Goal: Task Accomplishment & Management: Manage account settings

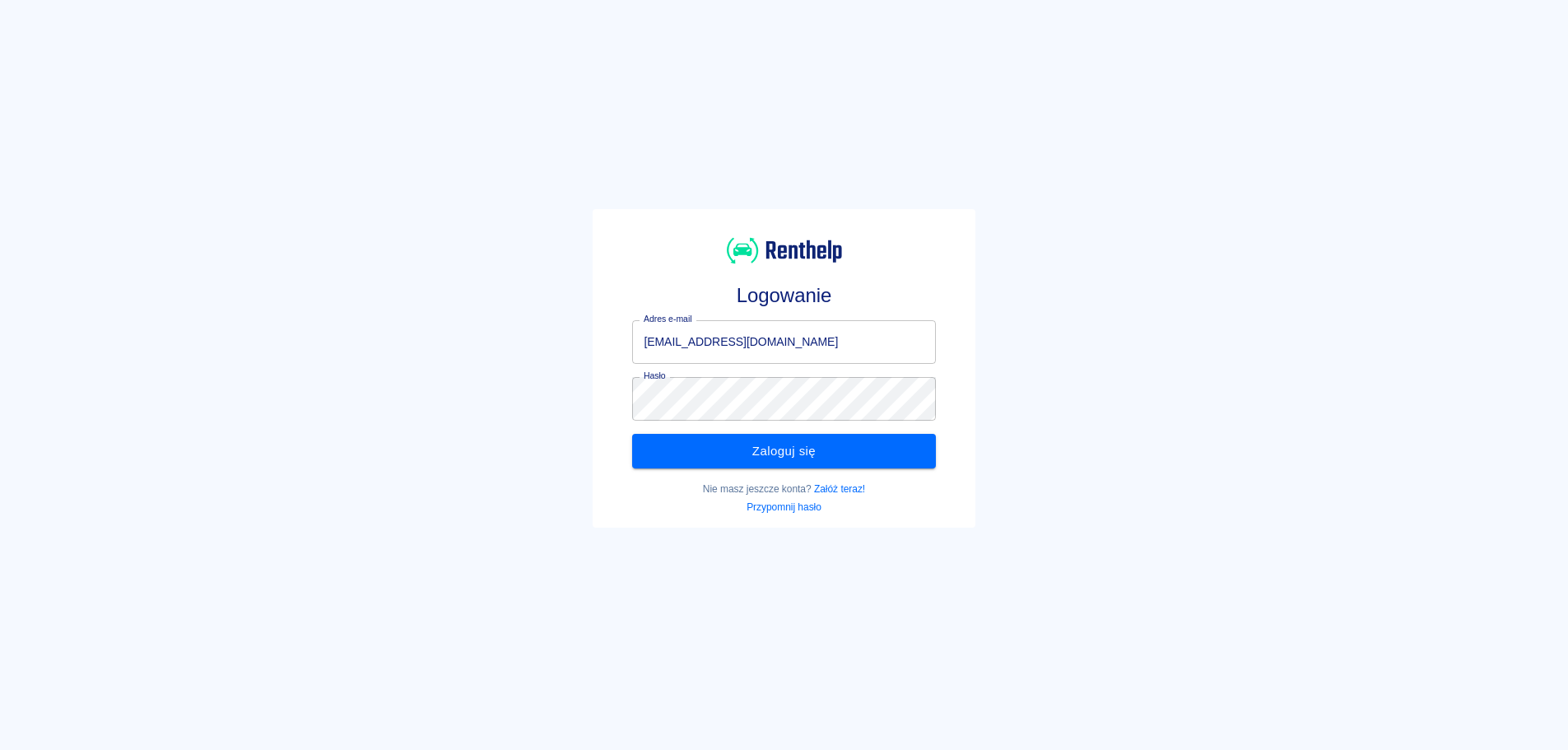
click at [1143, 457] on div "Logowanie Adres e-mail [EMAIL_ADDRESS][DOMAIN_NAME] Adres e-mail Hasło Hasło Za…" at bounding box center [777, 361] width 1581 height 750
click at [873, 458] on button "Zaloguj się" at bounding box center [783, 451] width 303 height 35
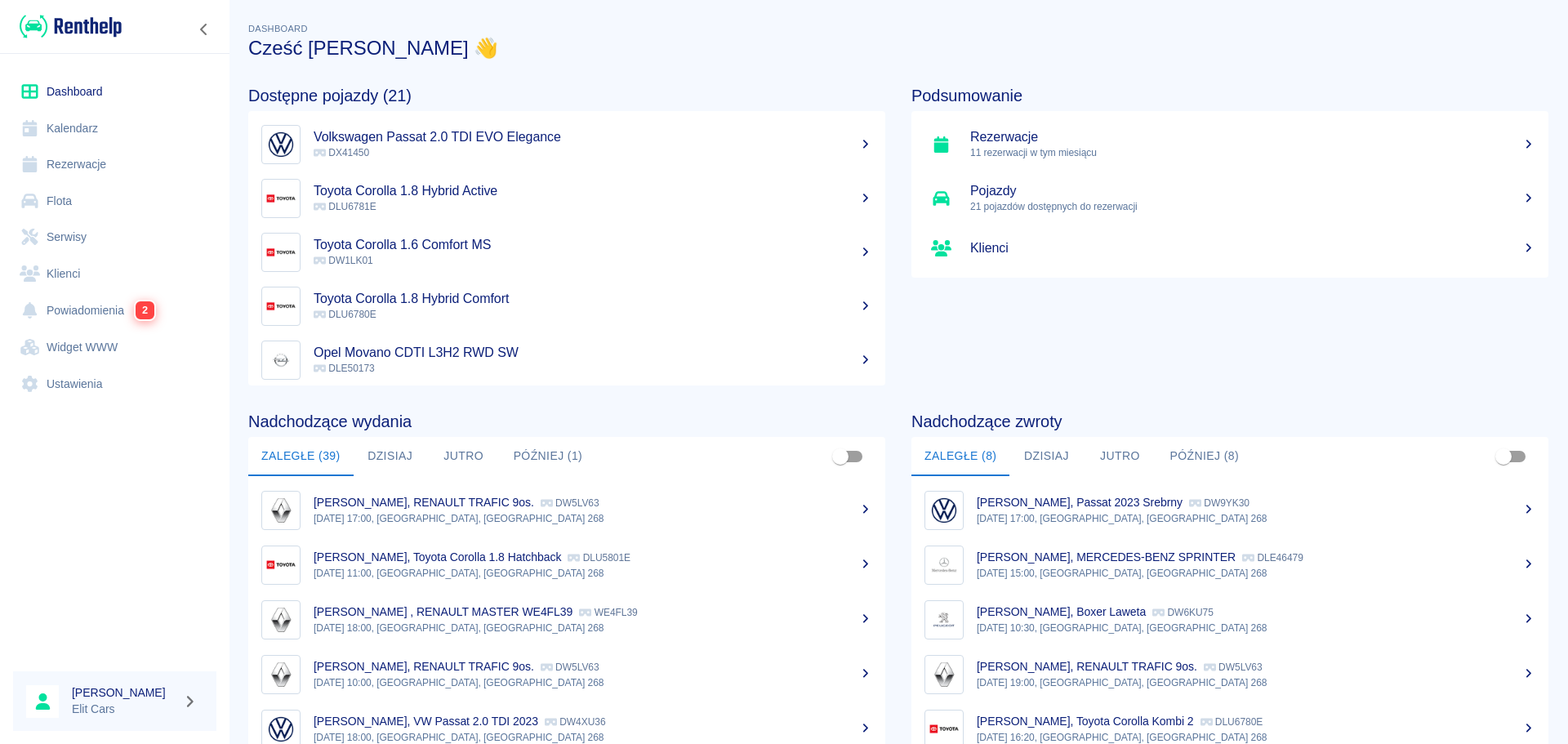
click at [128, 177] on link "Rezerwacje" at bounding box center [114, 164] width 203 height 36
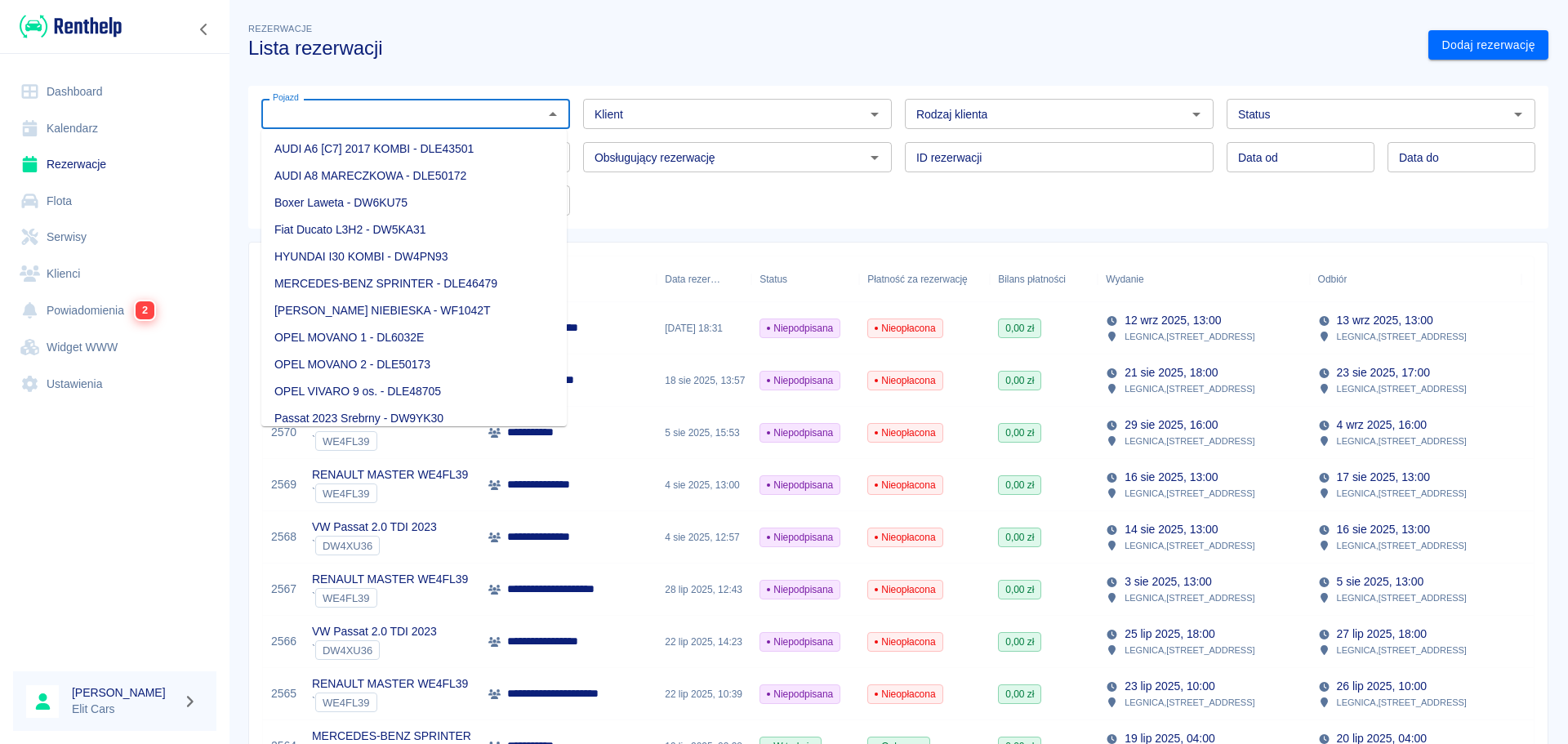
click at [331, 108] on input "Pojazd" at bounding box center [402, 114] width 272 height 21
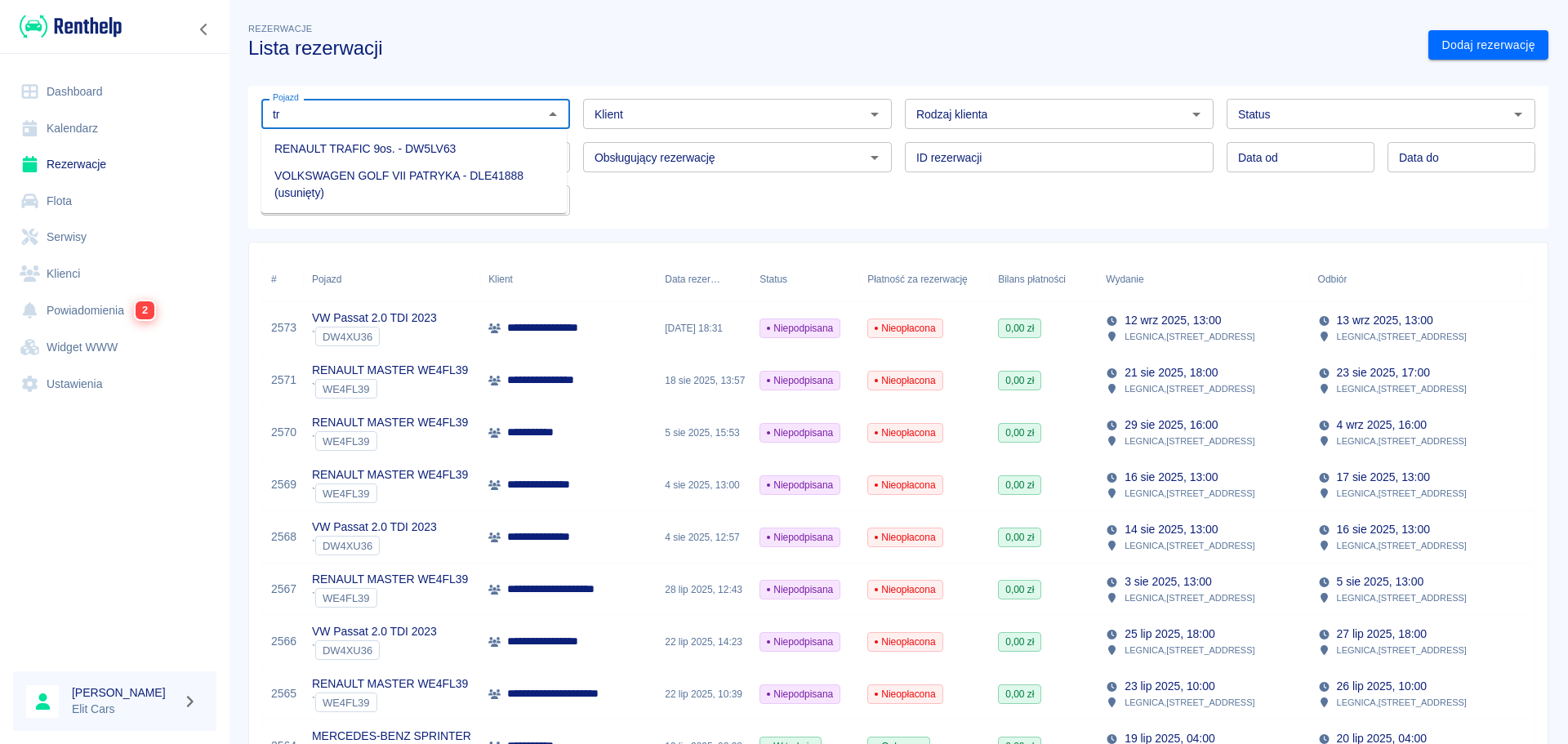
click at [335, 141] on li "RENAULT TRAFIC 9os. - DW5LV63" at bounding box center [414, 149] width 306 height 27
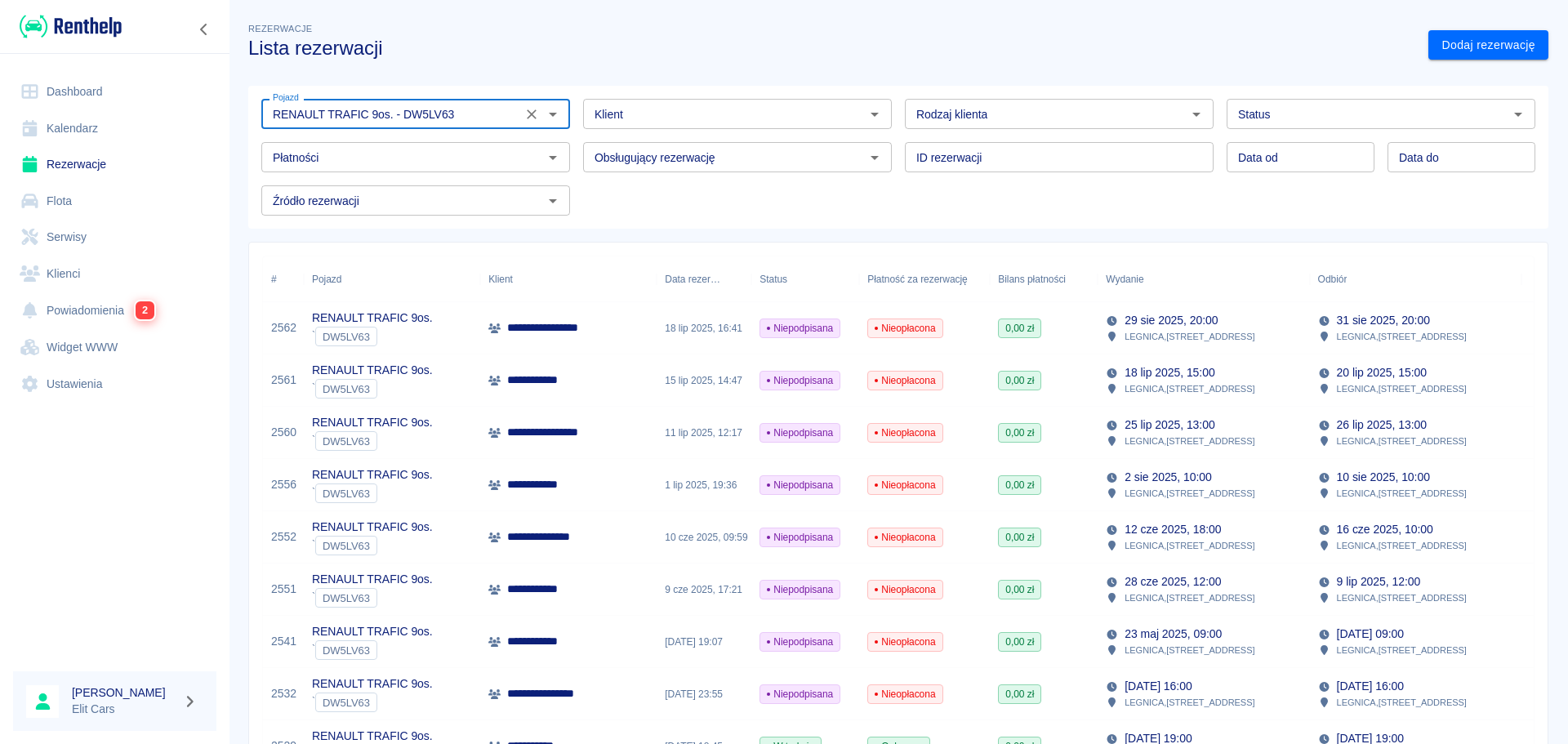
type input "RENAULT TRAFIC 9os. - DW5LV63"
type input "DD.MM.YYYY"
click at [1262, 165] on input "DD.MM.YYYY" at bounding box center [1300, 157] width 148 height 30
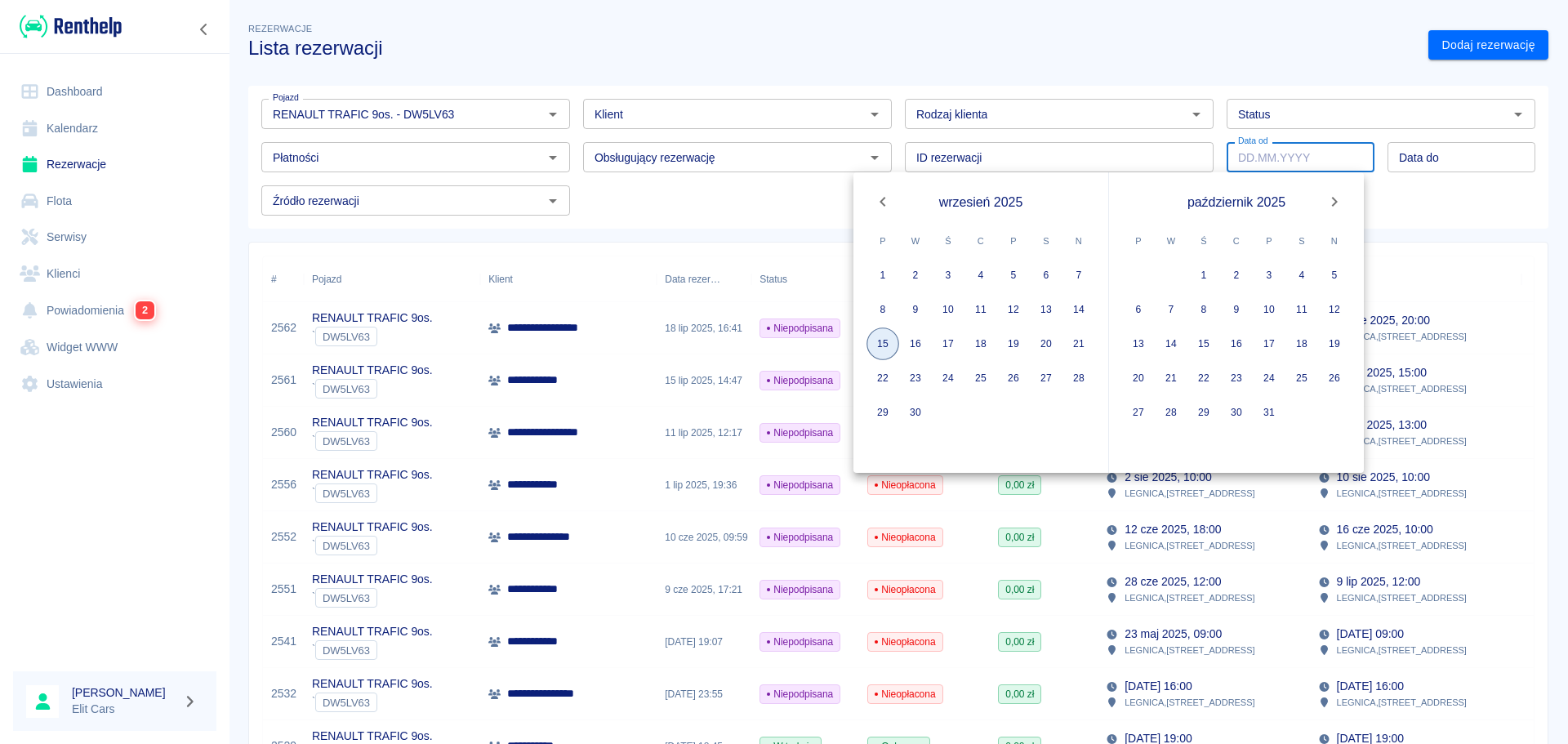
click at [891, 343] on button "15" at bounding box center [882, 343] width 33 height 33
type input "[DATE]"
type input "DD.MM.YYYY"
click at [934, 415] on div "29 30" at bounding box center [980, 412] width 254 height 33
click at [917, 415] on button "30" at bounding box center [915, 412] width 33 height 33
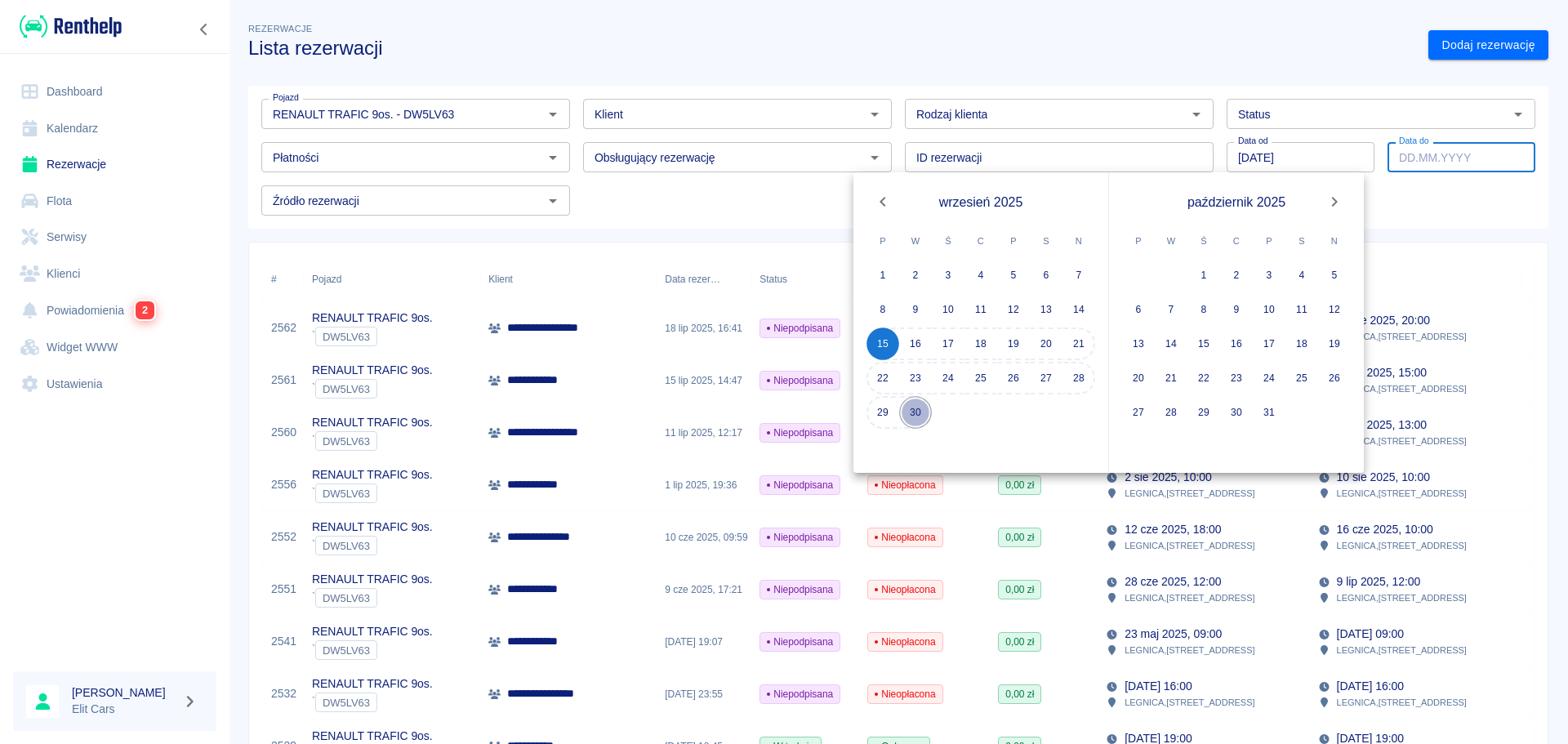
type input "[DATE]"
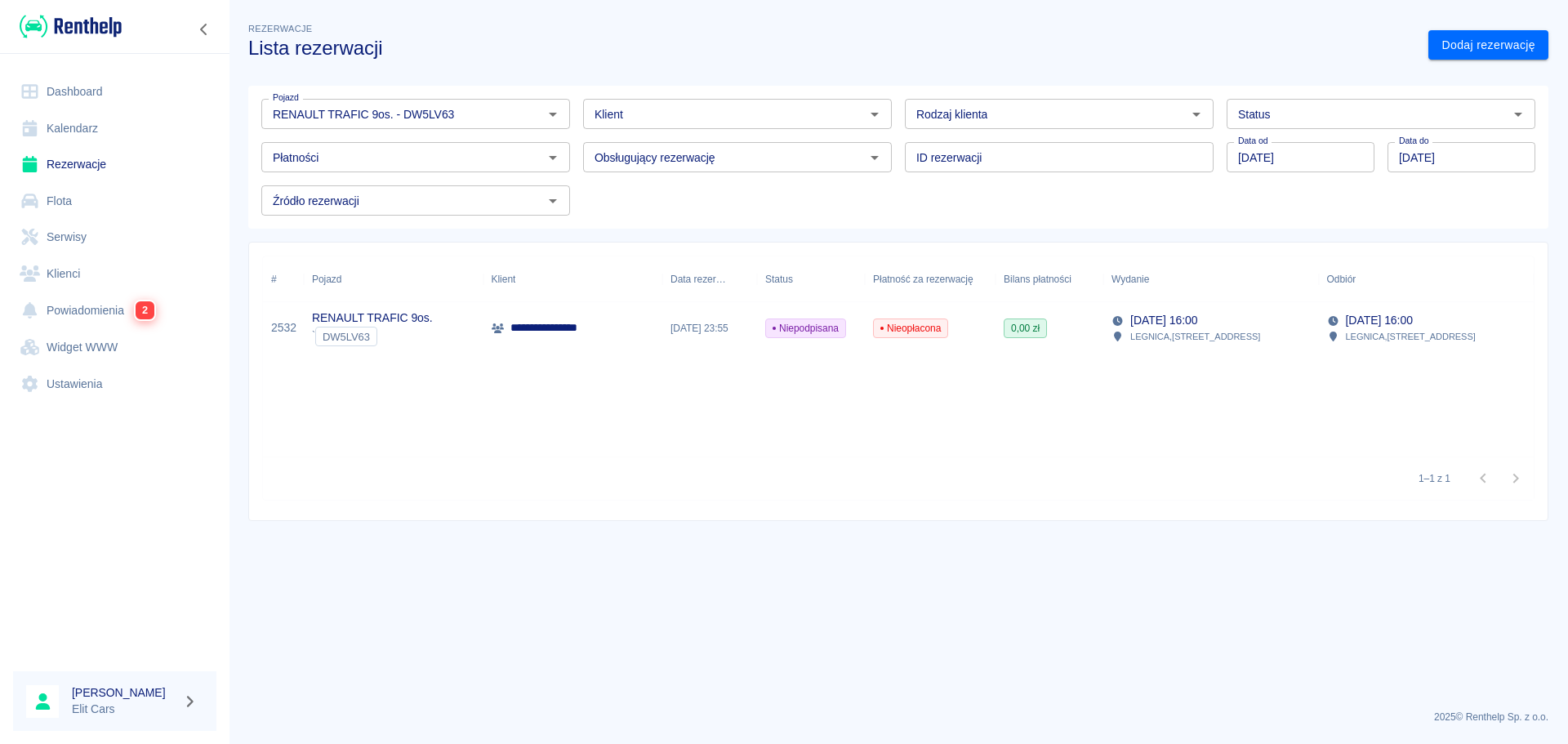
click at [1009, 591] on main "**********" at bounding box center [898, 358] width 1340 height 678
click at [917, 470] on div "1–1 z 1" at bounding box center [898, 478] width 1270 height 43
click at [1278, 168] on input "[DATE]" at bounding box center [1300, 157] width 148 height 30
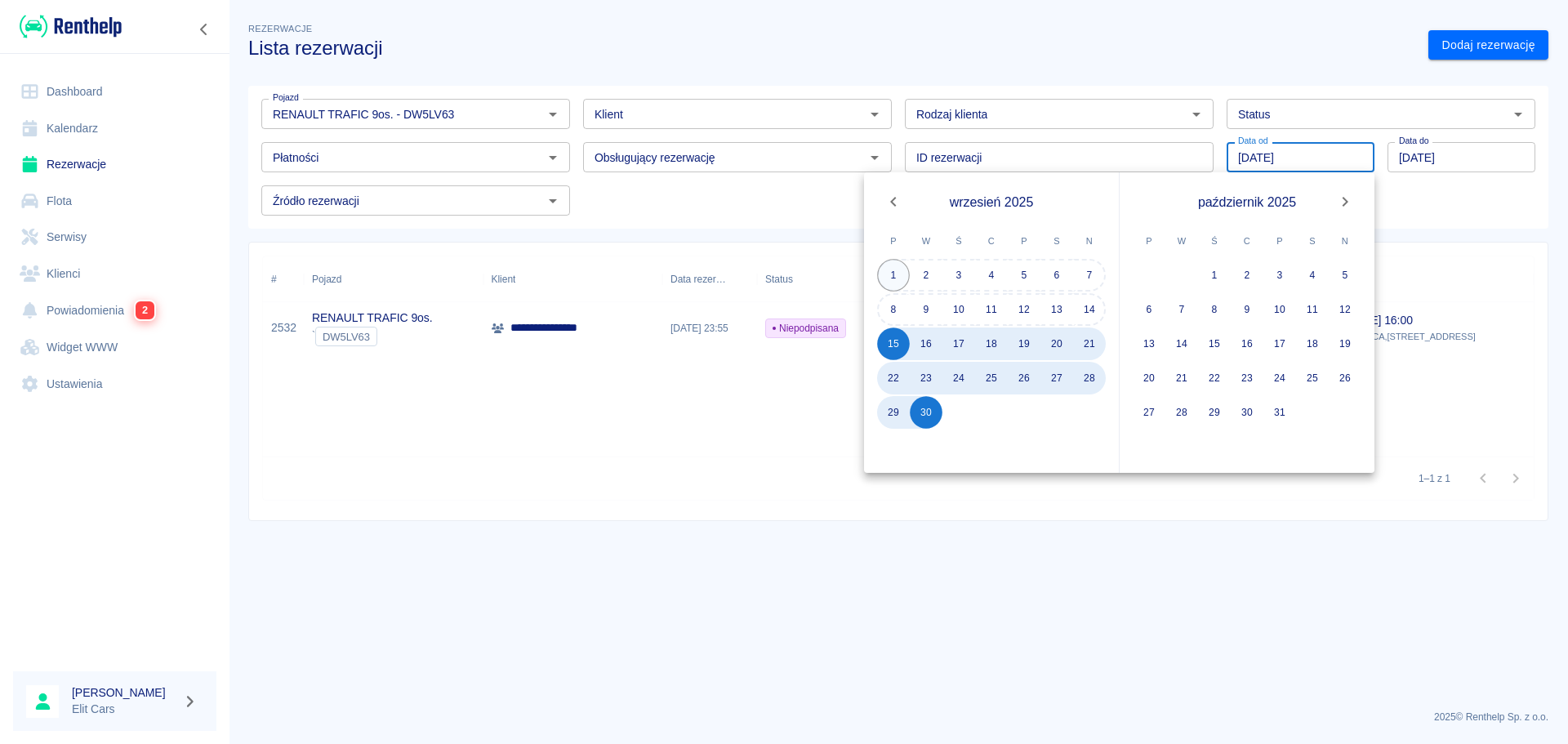
click at [884, 270] on button "1" at bounding box center [893, 275] width 33 height 33
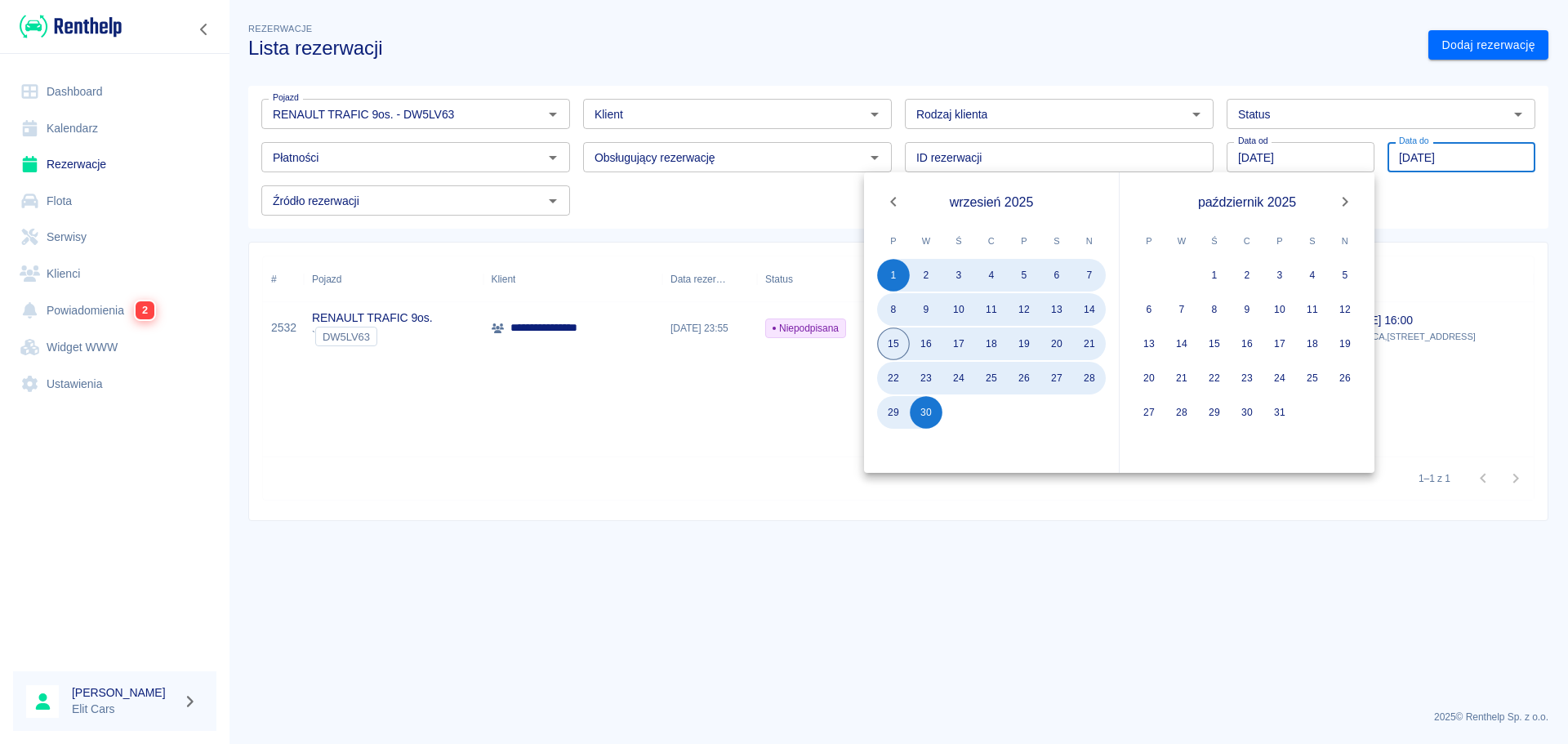
click at [742, 489] on div "1–1 z 1" at bounding box center [898, 478] width 1270 height 43
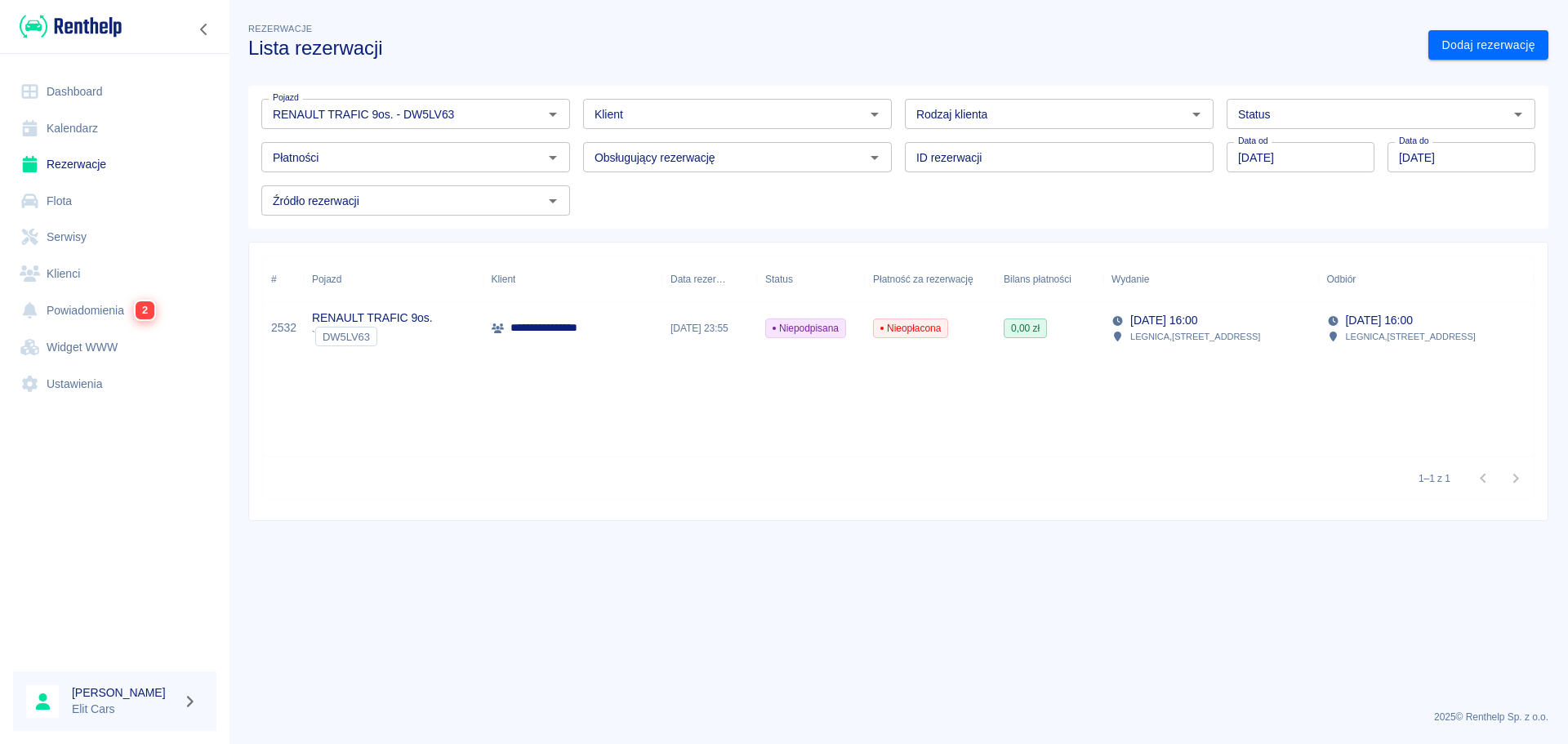
click at [1330, 153] on input "[DATE]" at bounding box center [1300, 157] width 148 height 30
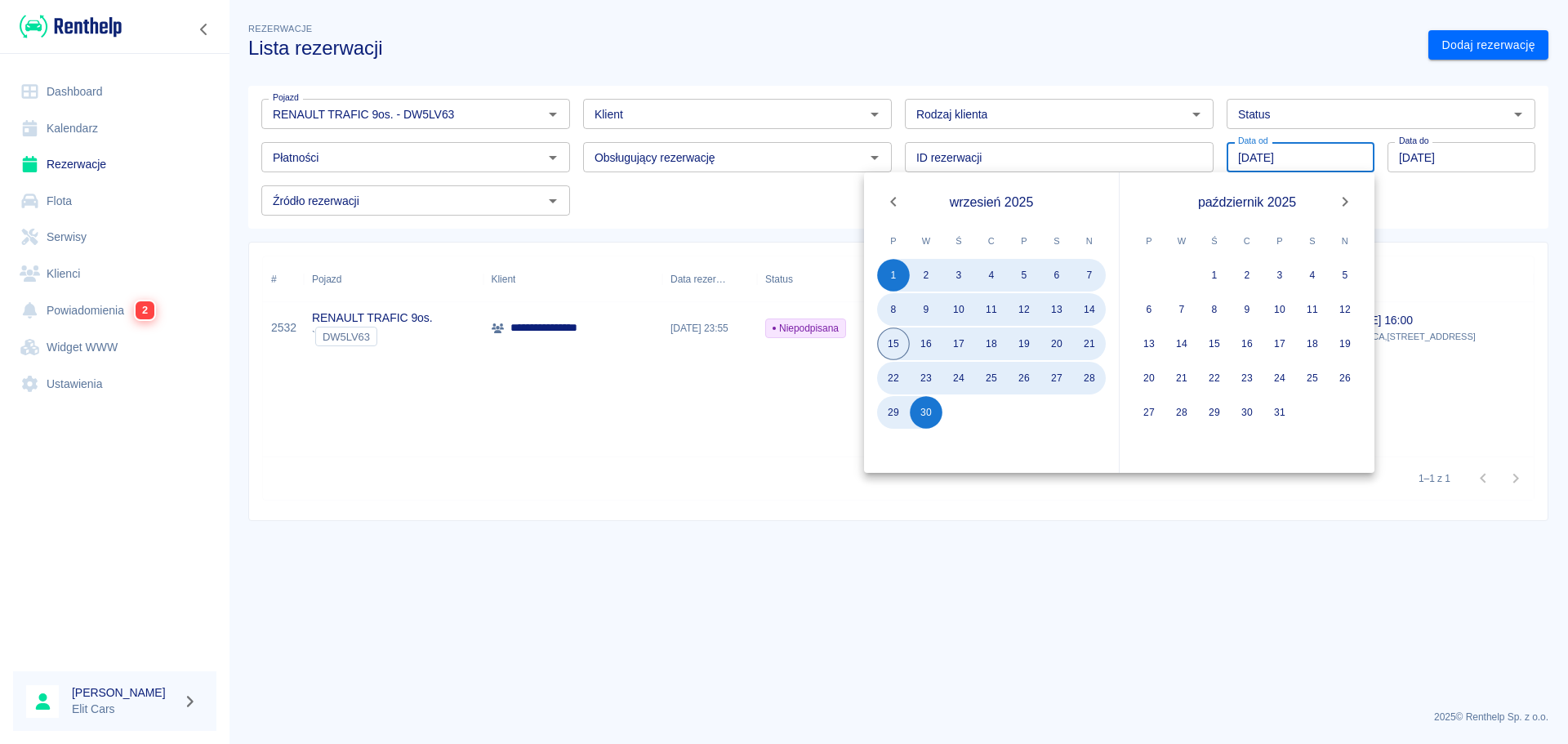
click at [907, 207] on button "Previous month" at bounding box center [893, 201] width 33 height 33
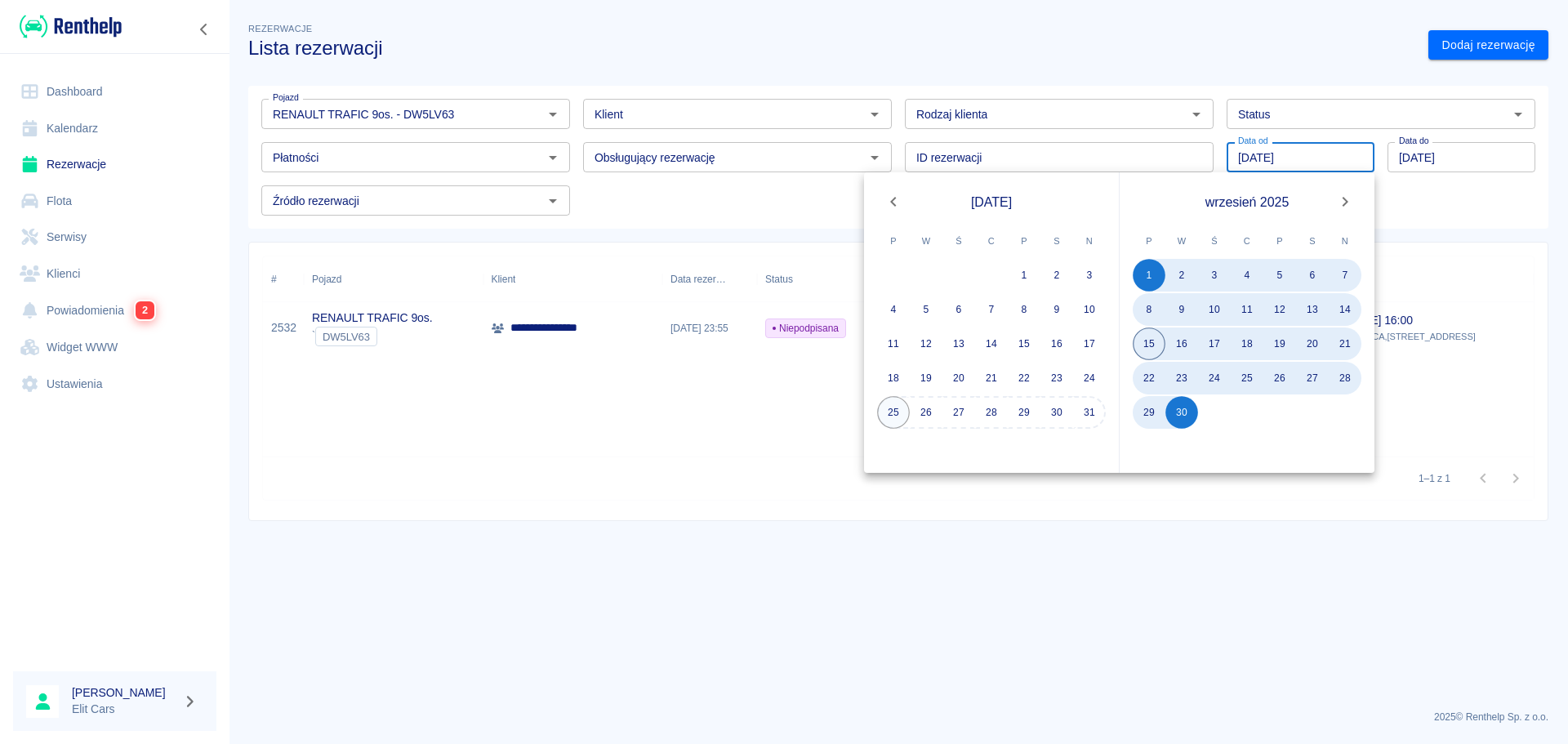
click at [897, 412] on button "25" at bounding box center [893, 412] width 33 height 33
type input "[DATE]"
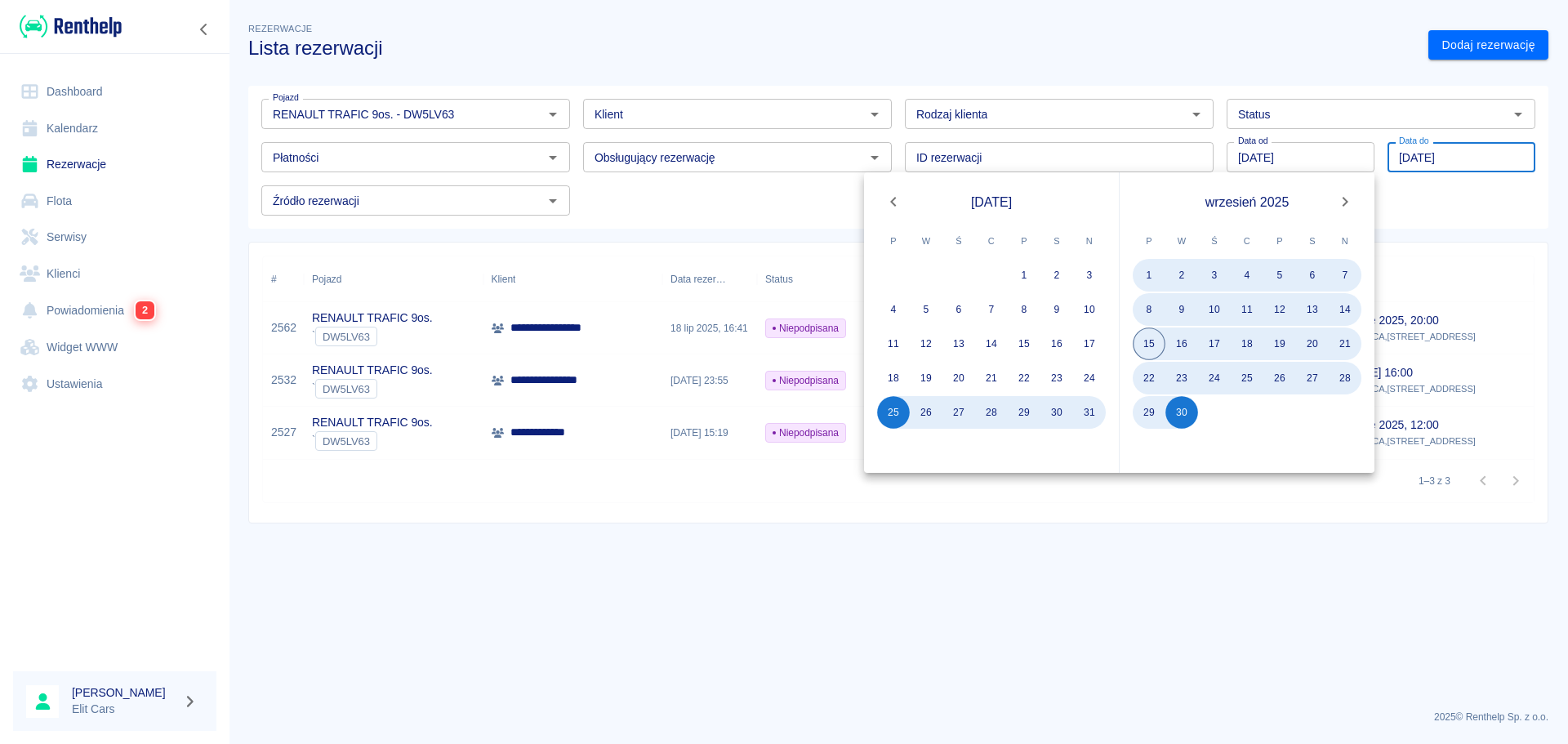
click at [851, 618] on main "**********" at bounding box center [898, 358] width 1340 height 678
